Goal: Task Accomplishment & Management: Manage account settings

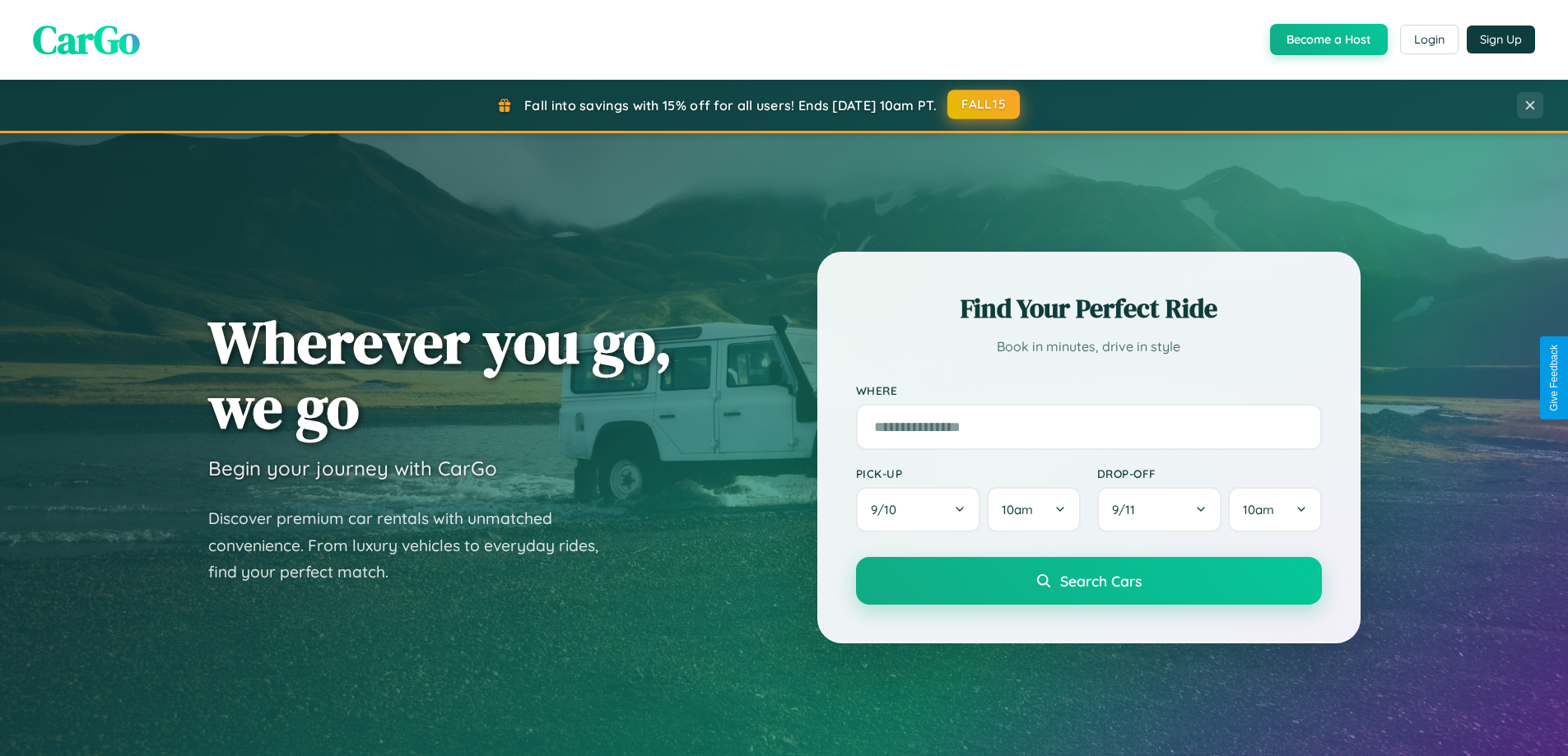
click at [984, 105] on button "FALL15" at bounding box center [983, 105] width 72 height 30
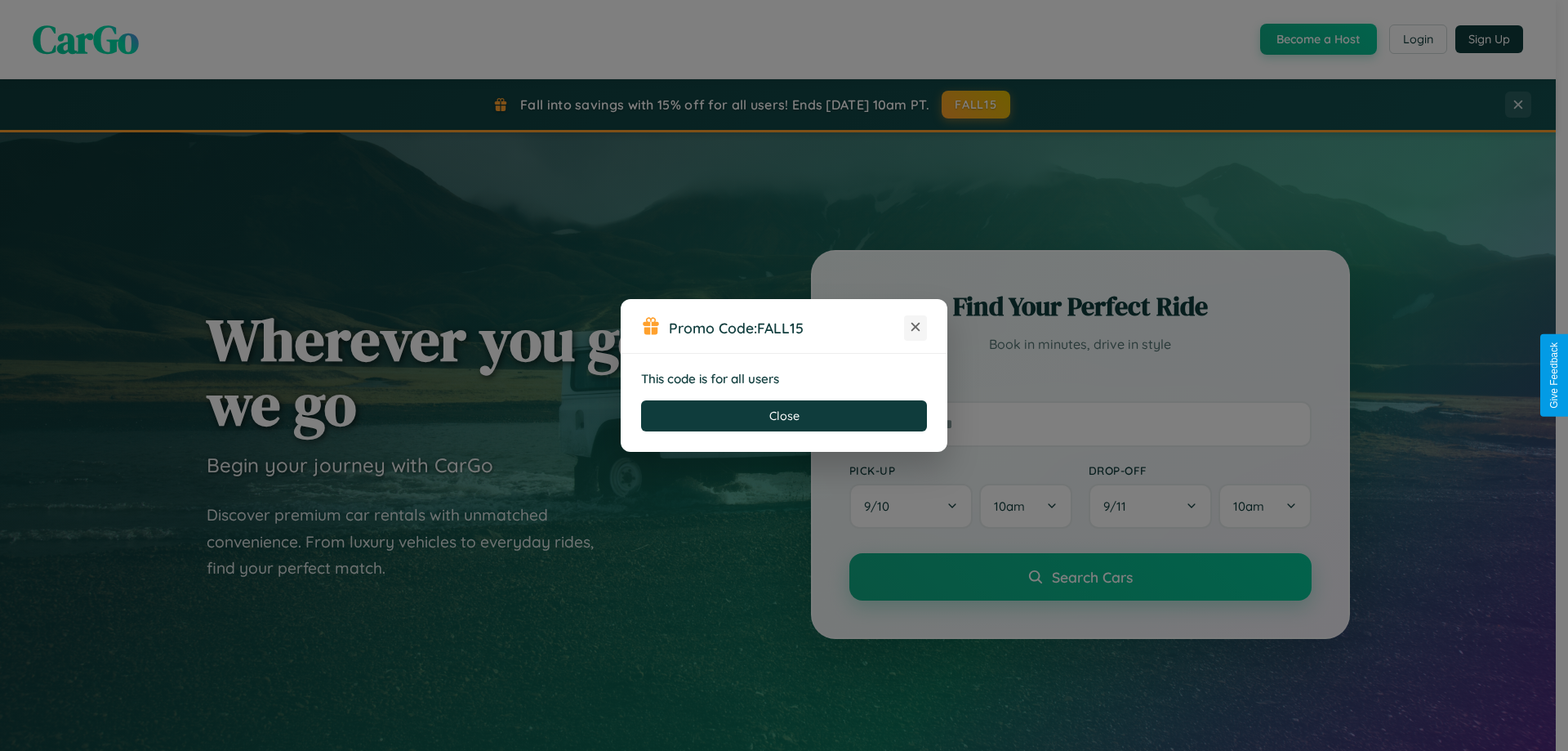
click at [916, 328] on icon at bounding box center [916, 327] width 17 height 17
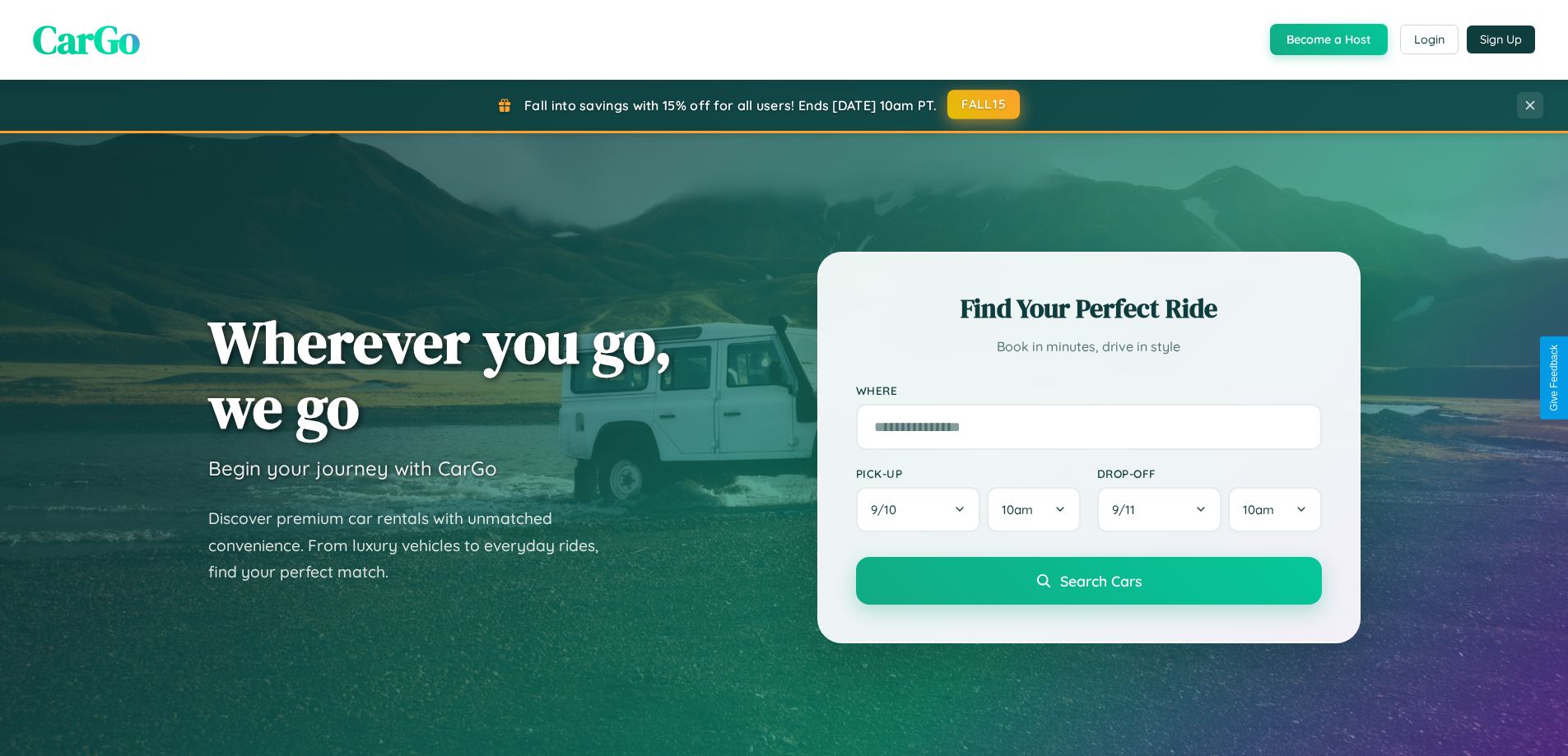
click at [984, 105] on button "FALL15" at bounding box center [983, 105] width 72 height 30
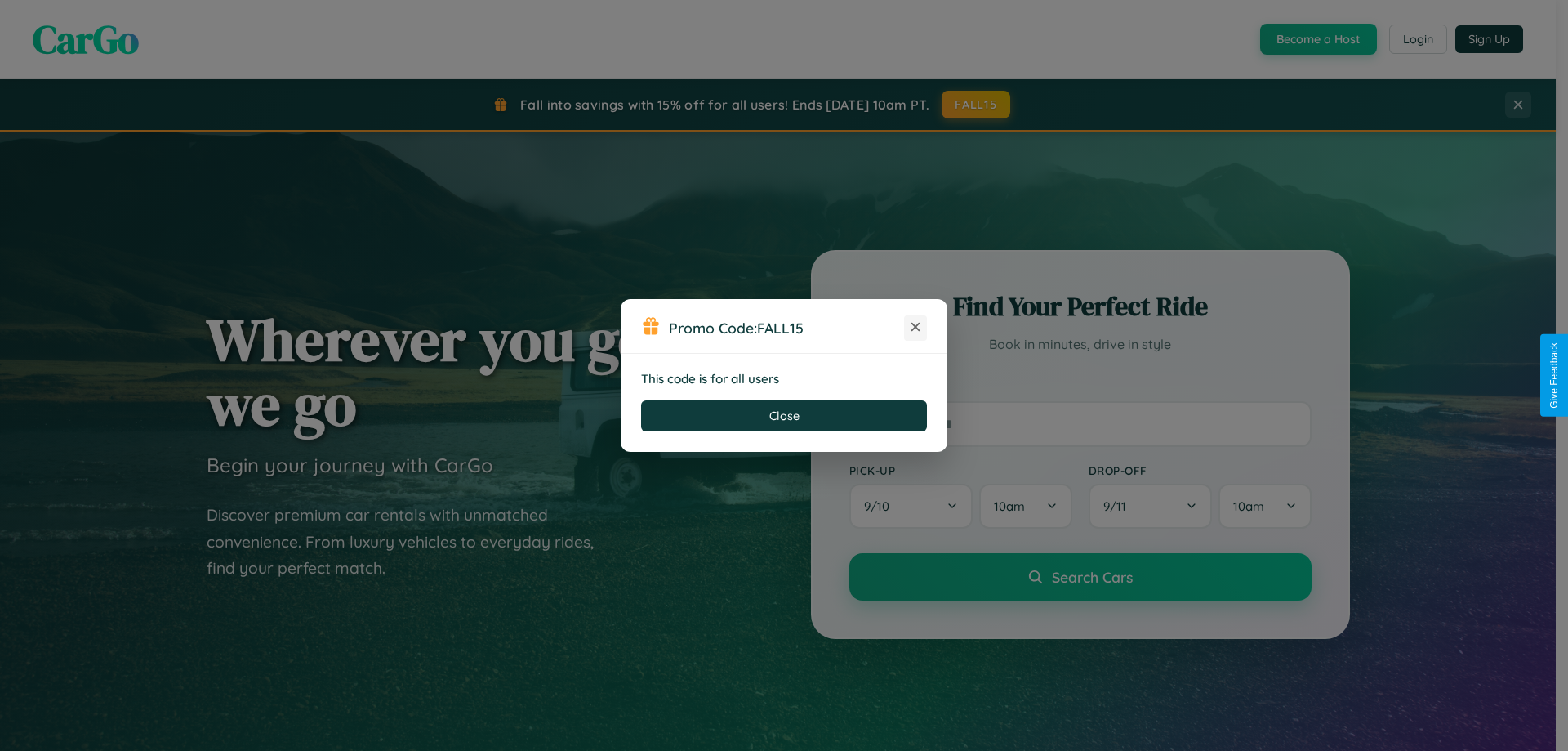
click at [916, 328] on icon at bounding box center [916, 327] width 17 height 17
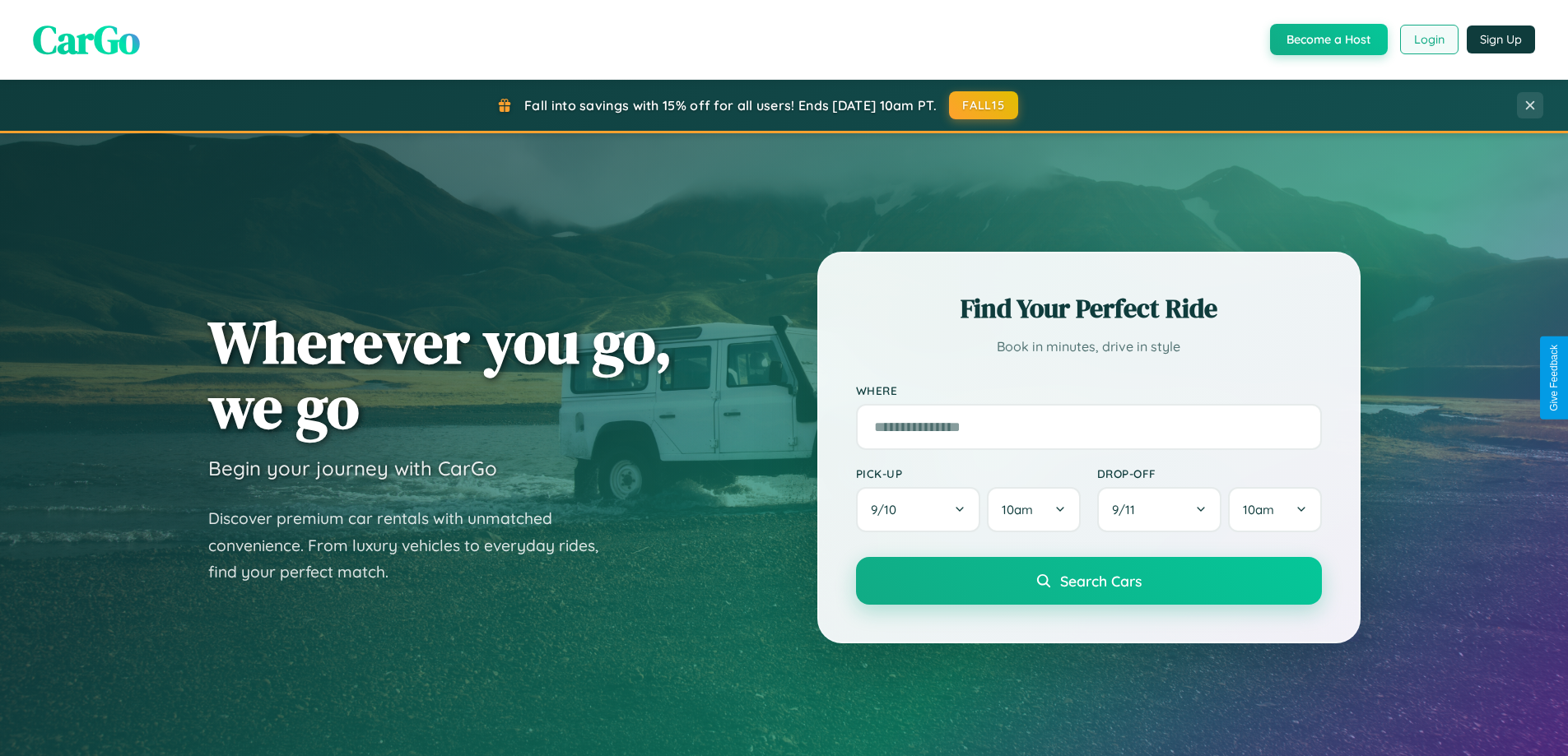
click at [1428, 39] on button "Login" at bounding box center [1429, 39] width 58 height 30
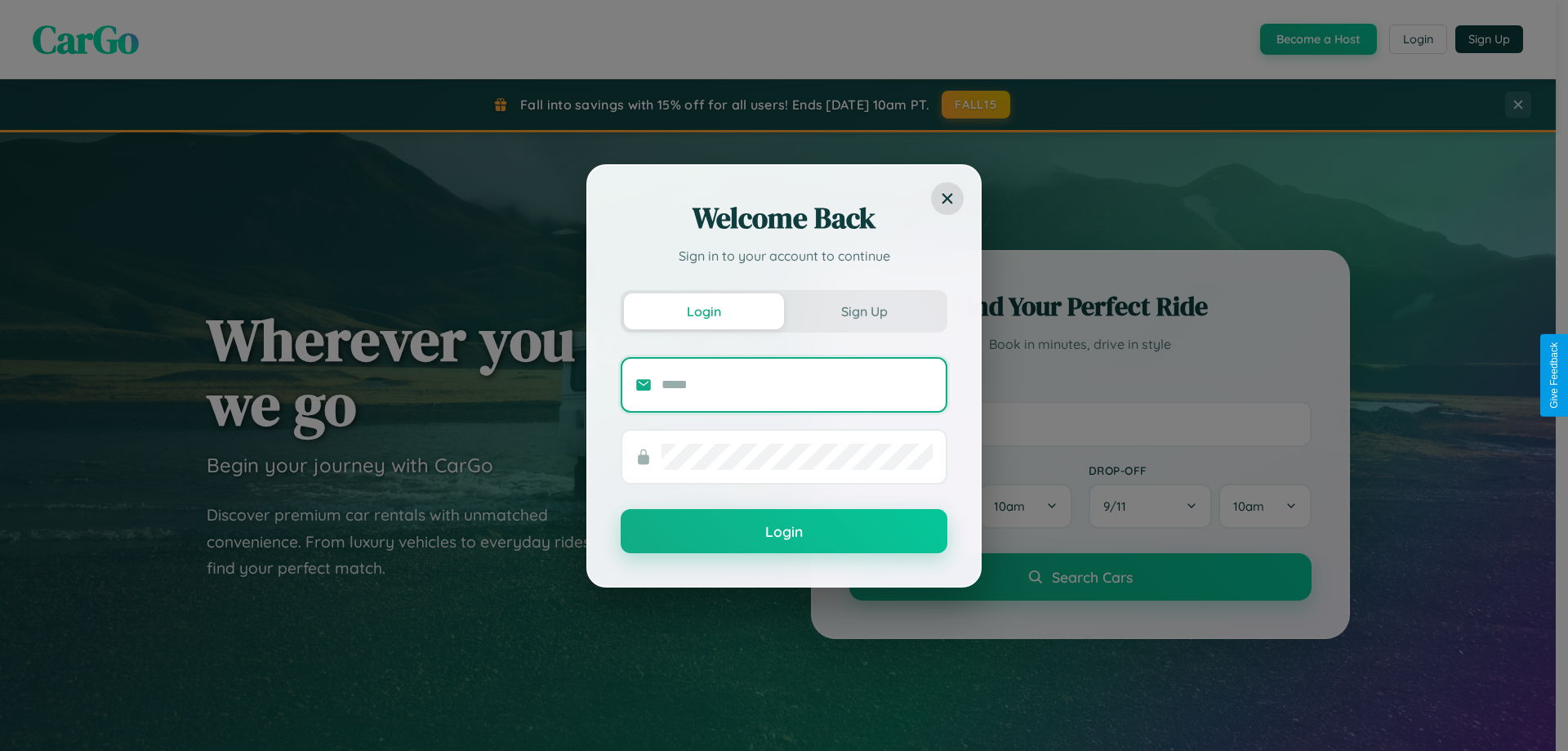
click at [797, 384] on input "text" at bounding box center [797, 385] width 271 height 26
type input "**********"
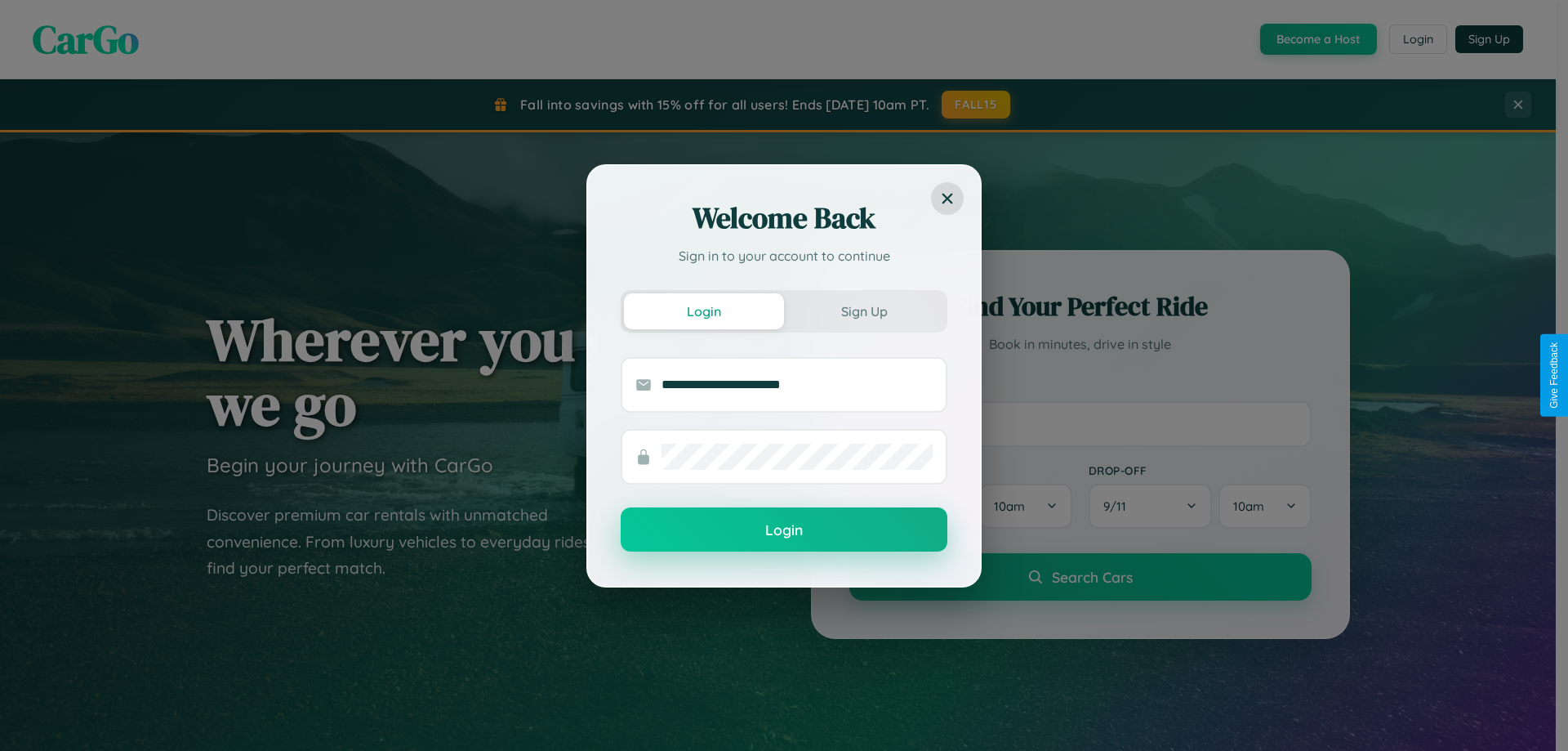
click at [784, 531] on button "Login" at bounding box center [784, 529] width 327 height 44
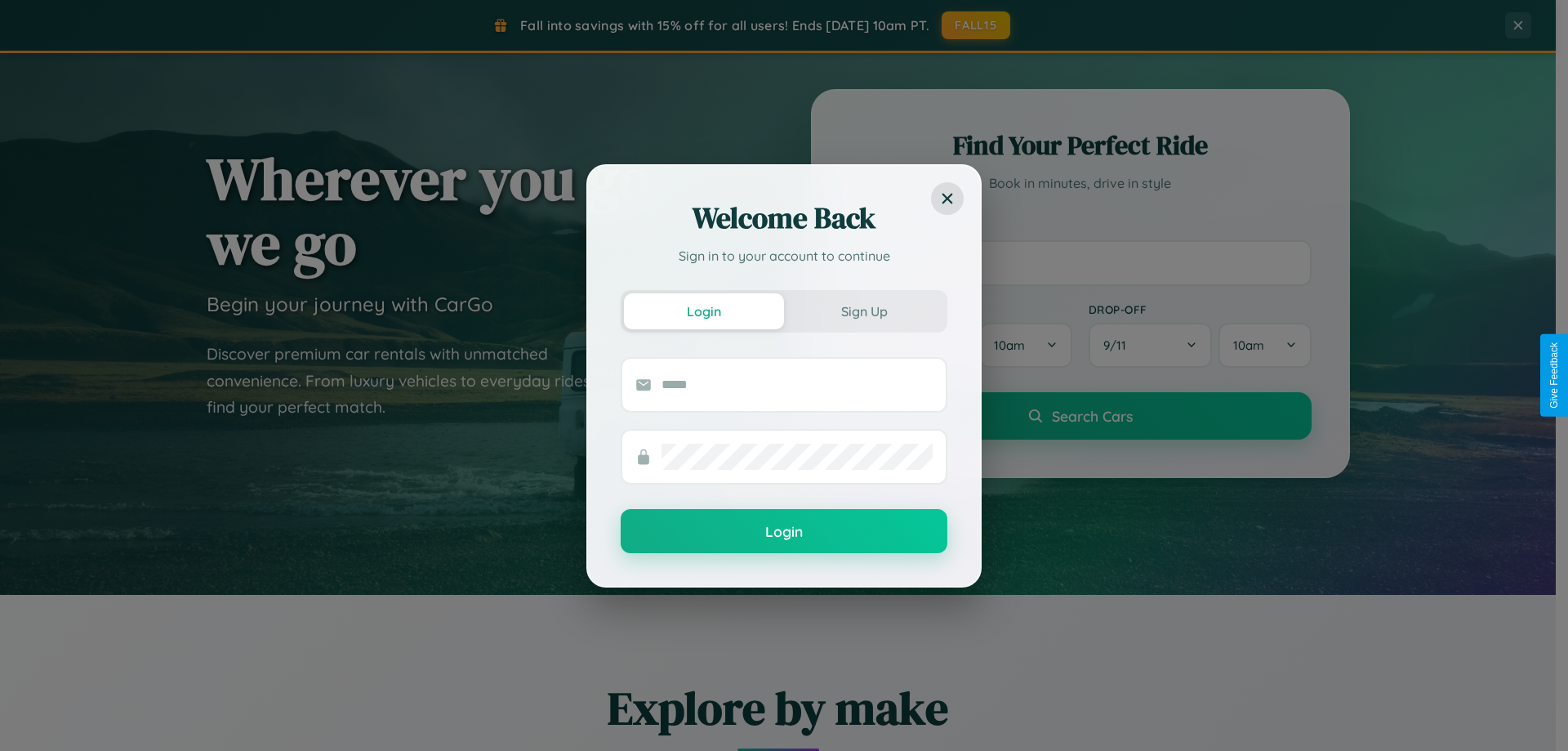
scroll to position [48, 0]
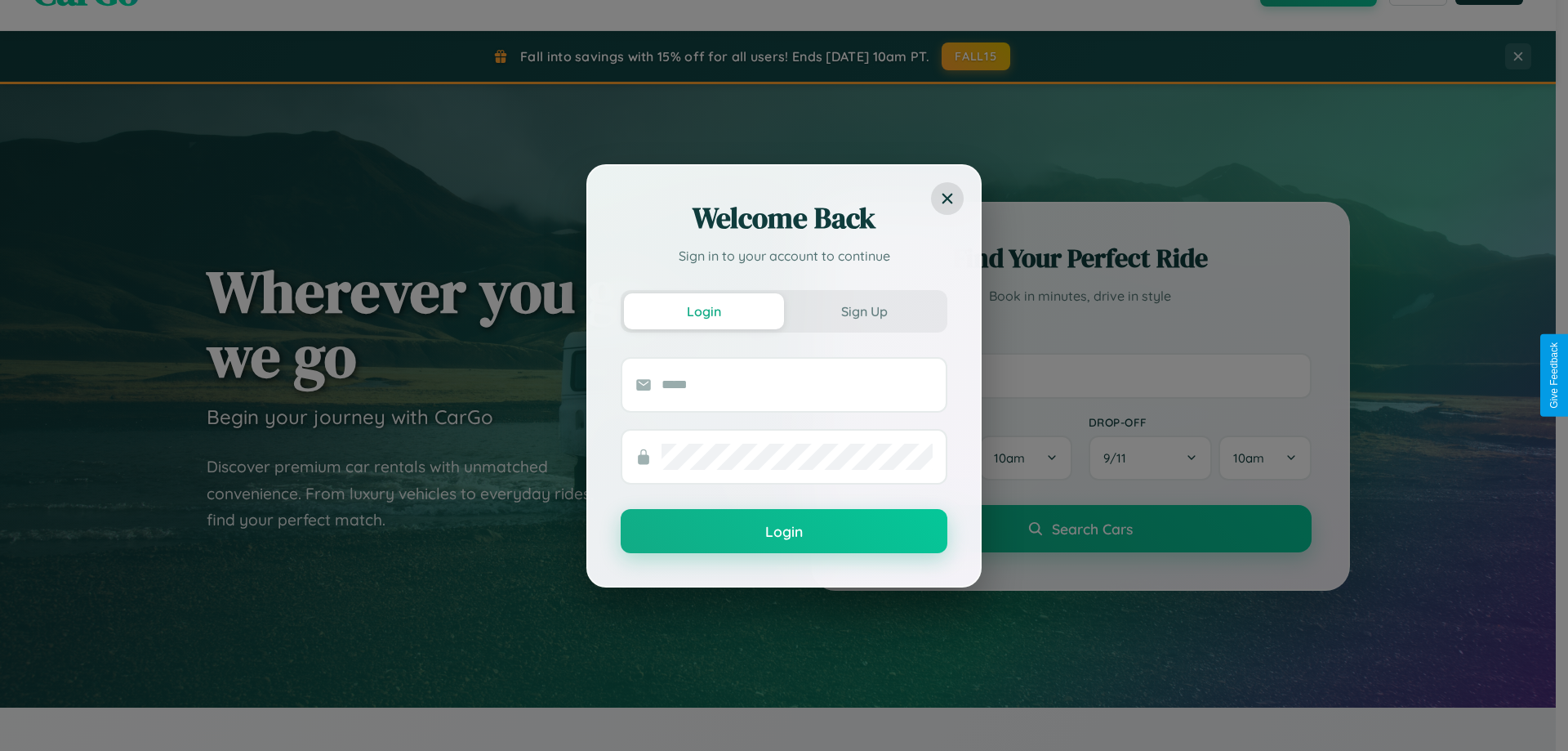
click at [1079, 376] on div "Welcome Back Sign in to your account to continue Login Sign Up Login" at bounding box center [784, 376] width 1568 height 751
